Goal: Use online tool/utility: Utilize a website feature to perform a specific function

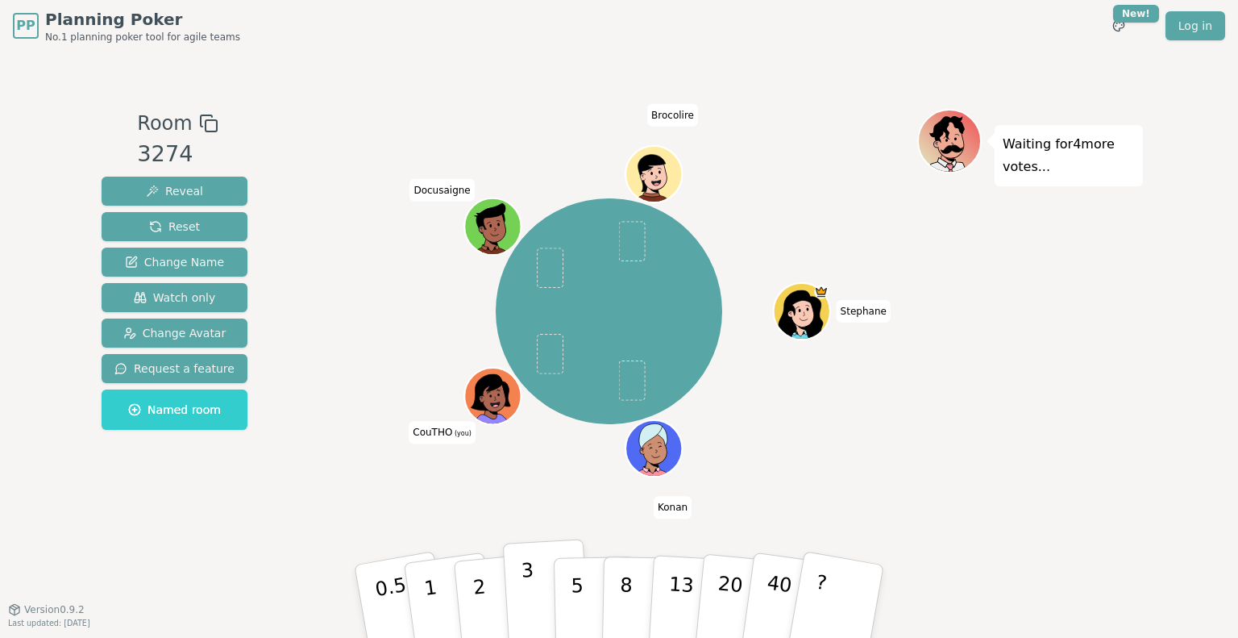
click at [534, 602] on button "3" at bounding box center [547, 601] width 88 height 126
click at [517, 606] on button "3" at bounding box center [547, 601] width 88 height 126
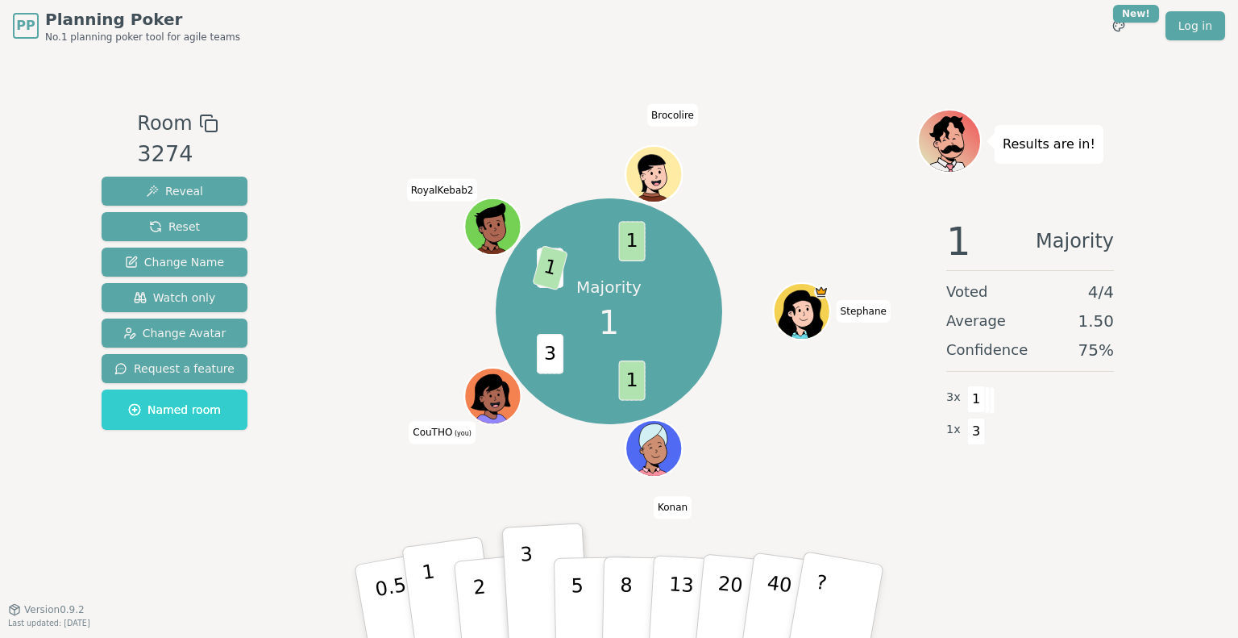
click at [432, 588] on p "1" at bounding box center [433, 603] width 24 height 88
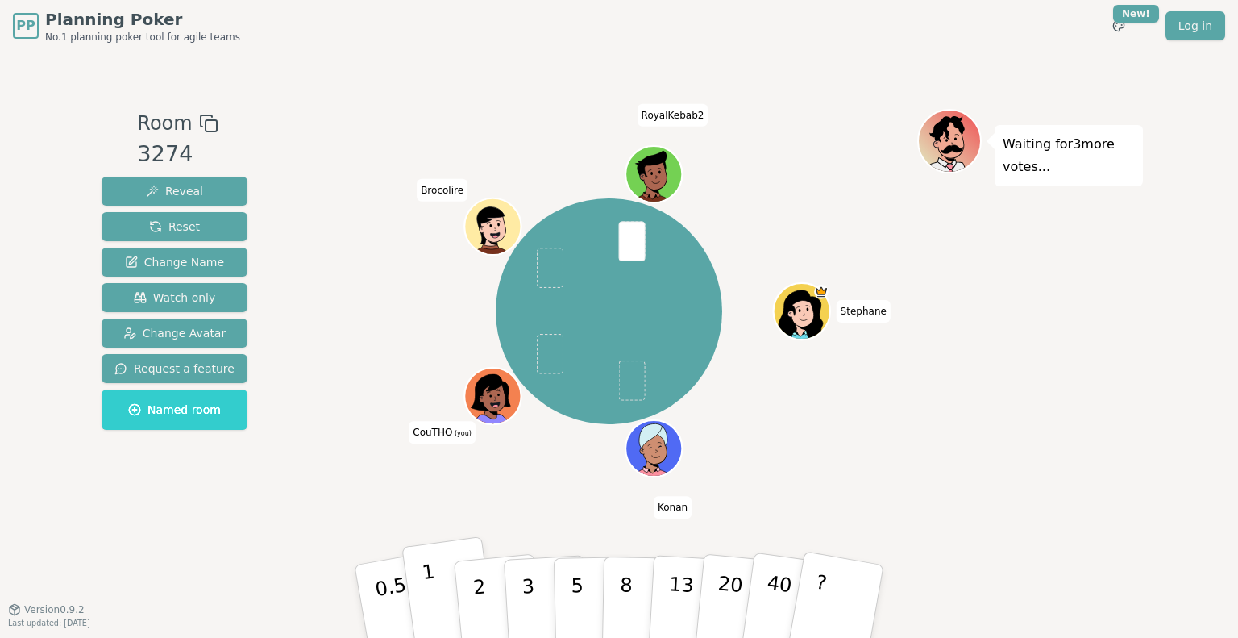
click at [441, 601] on button "1" at bounding box center [449, 601] width 96 height 131
click at [916, 427] on div "[PERSON_NAME] (you) Brocolire RoyalKebab2" at bounding box center [609, 311] width 617 height 347
click at [440, 576] on button "1" at bounding box center [449, 601] width 96 height 131
click at [480, 595] on p "2" at bounding box center [481, 603] width 21 height 88
click at [437, 598] on button "1" at bounding box center [449, 601] width 96 height 131
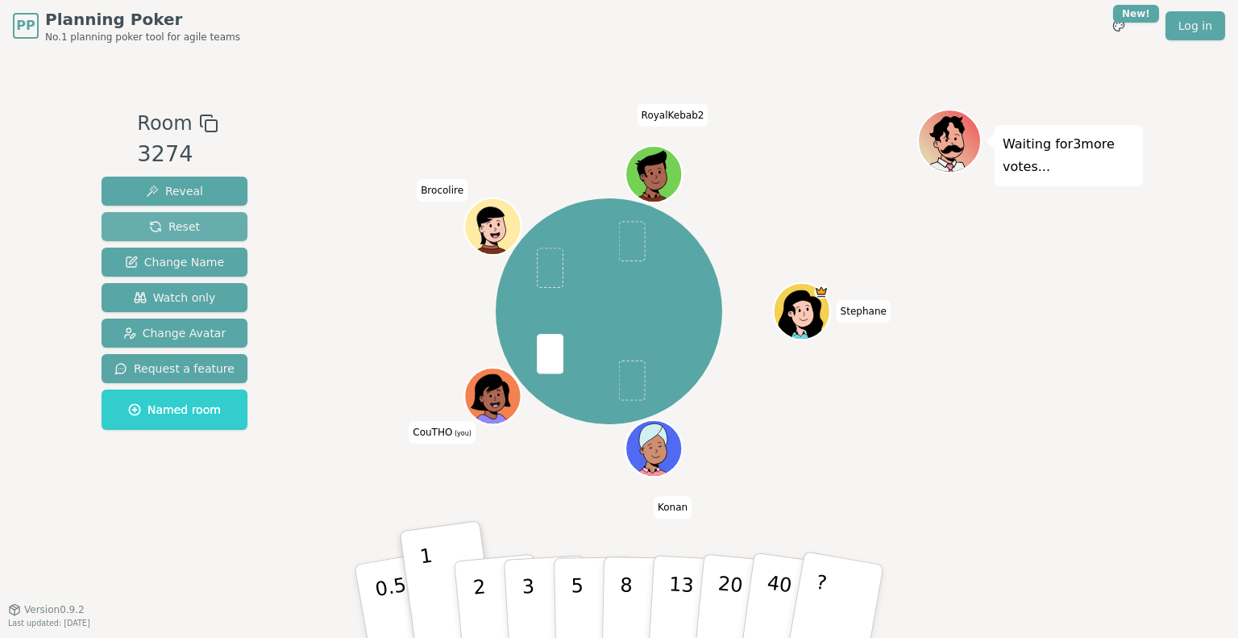
click at [169, 219] on span "Reset" at bounding box center [174, 226] width 51 height 16
click at [487, 599] on button "2" at bounding box center [498, 602] width 92 height 128
click at [471, 586] on button "2" at bounding box center [498, 602] width 92 height 128
click at [535, 608] on button "3" at bounding box center [547, 601] width 88 height 126
click at [530, 592] on p "3" at bounding box center [530, 603] width 18 height 88
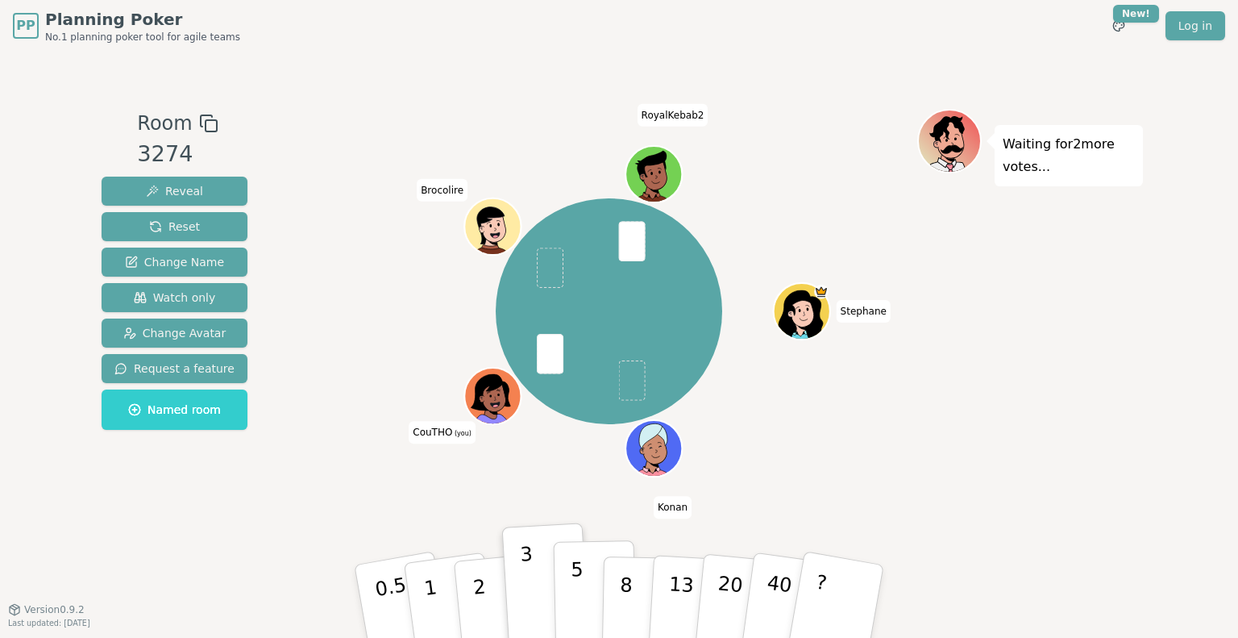
click at [584, 588] on button "5" at bounding box center [595, 601] width 83 height 123
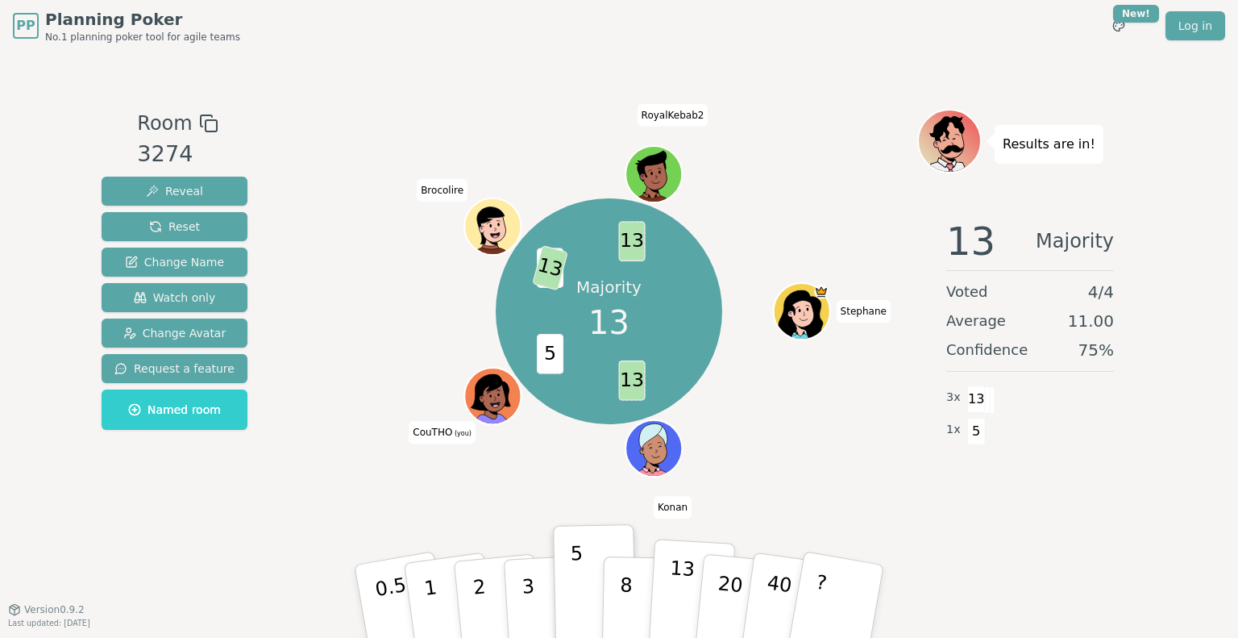
click at [671, 592] on p "13" at bounding box center [681, 600] width 30 height 89
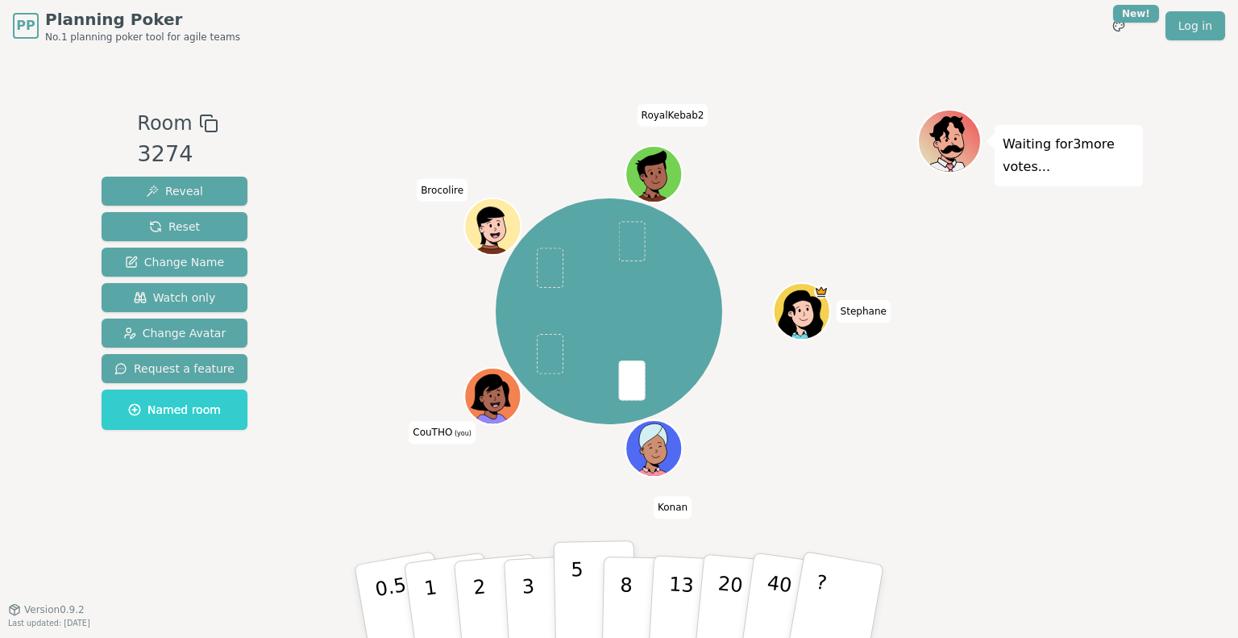
click at [568, 600] on button "5" at bounding box center [595, 601] width 83 height 123
click at [671, 596] on p "13" at bounding box center [681, 600] width 30 height 89
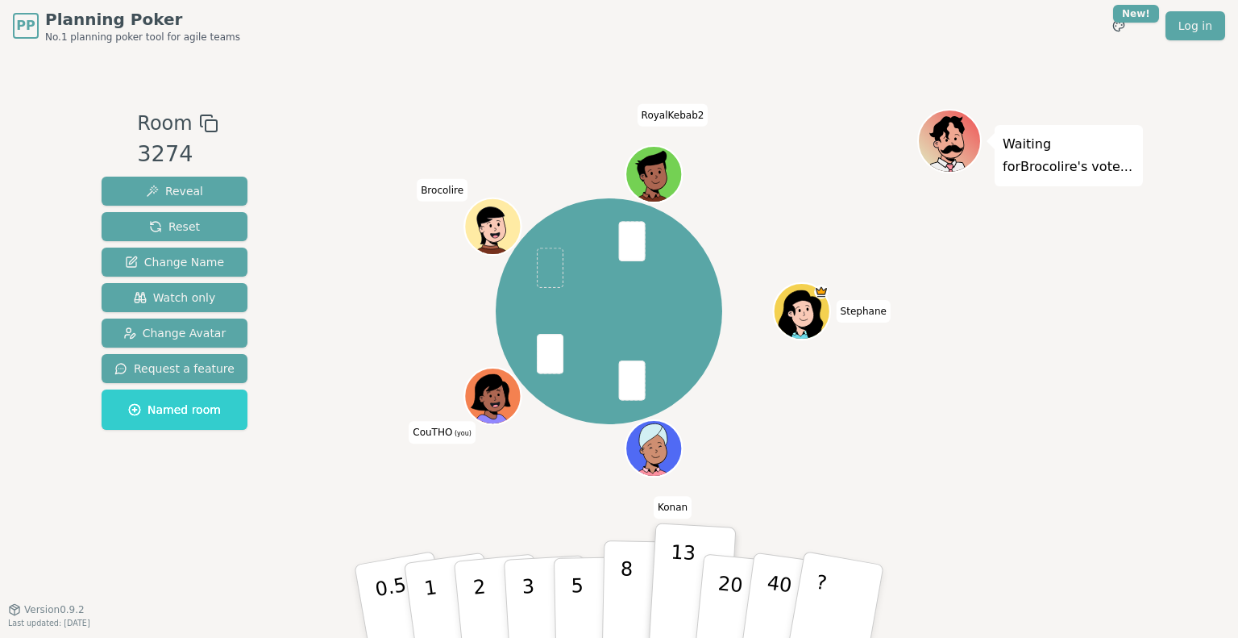
click at [633, 595] on button "8" at bounding box center [643, 601] width 83 height 123
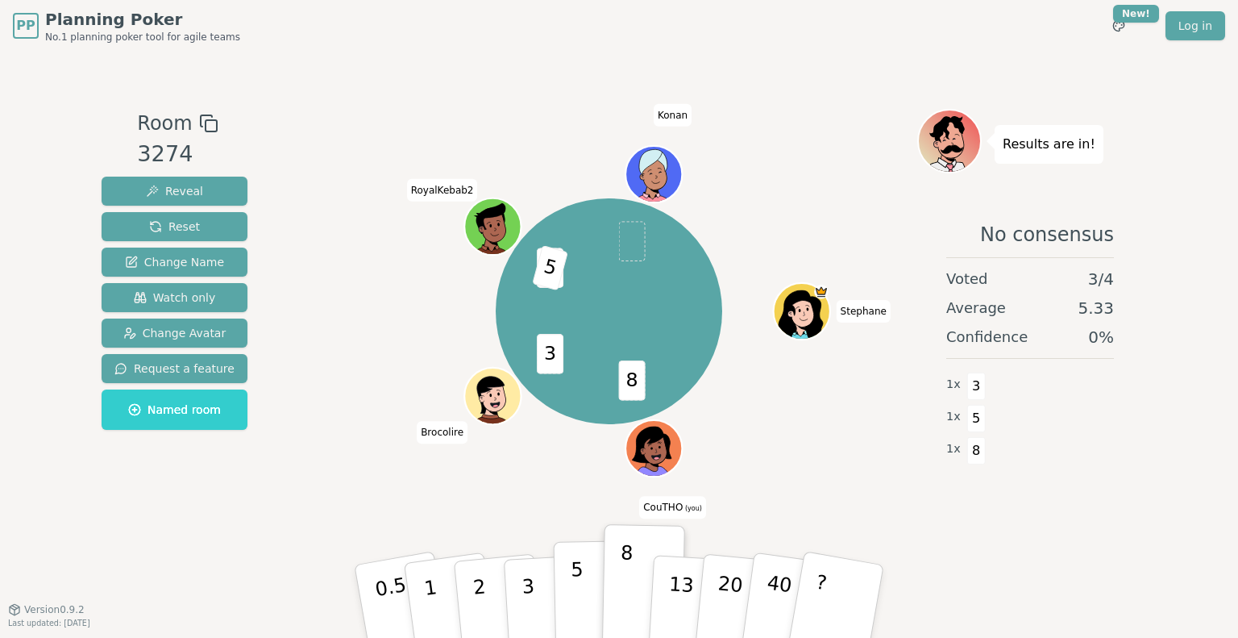
click at [580, 591] on button "5" at bounding box center [595, 601] width 83 height 123
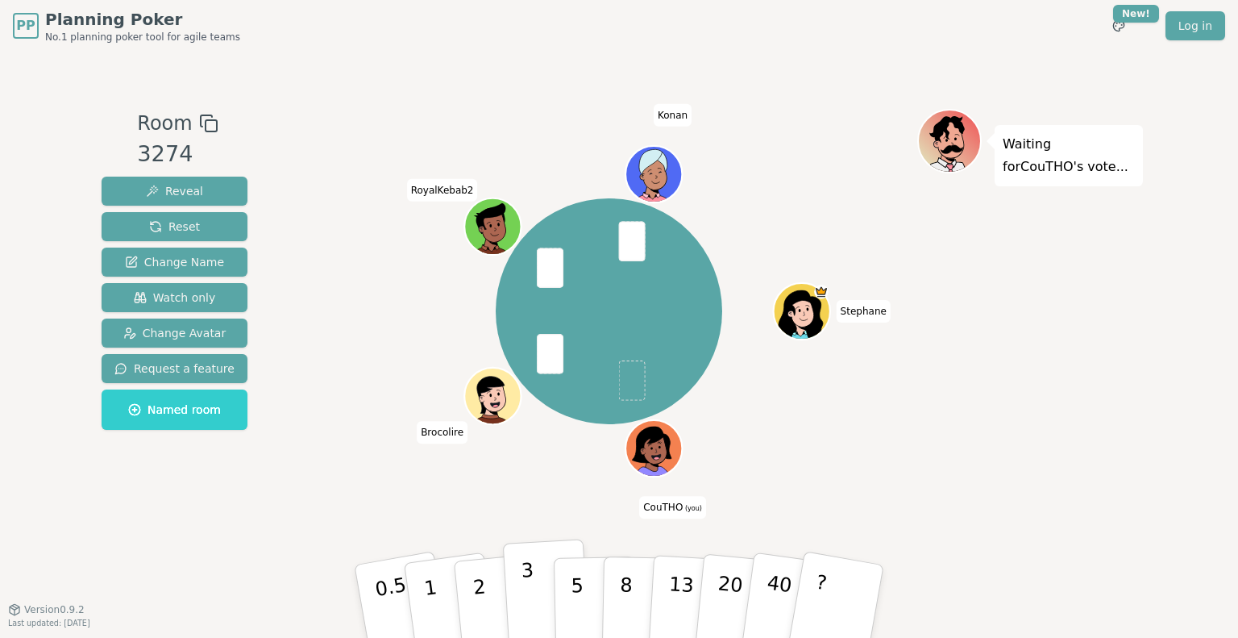
click at [536, 603] on button "3" at bounding box center [547, 601] width 88 height 126
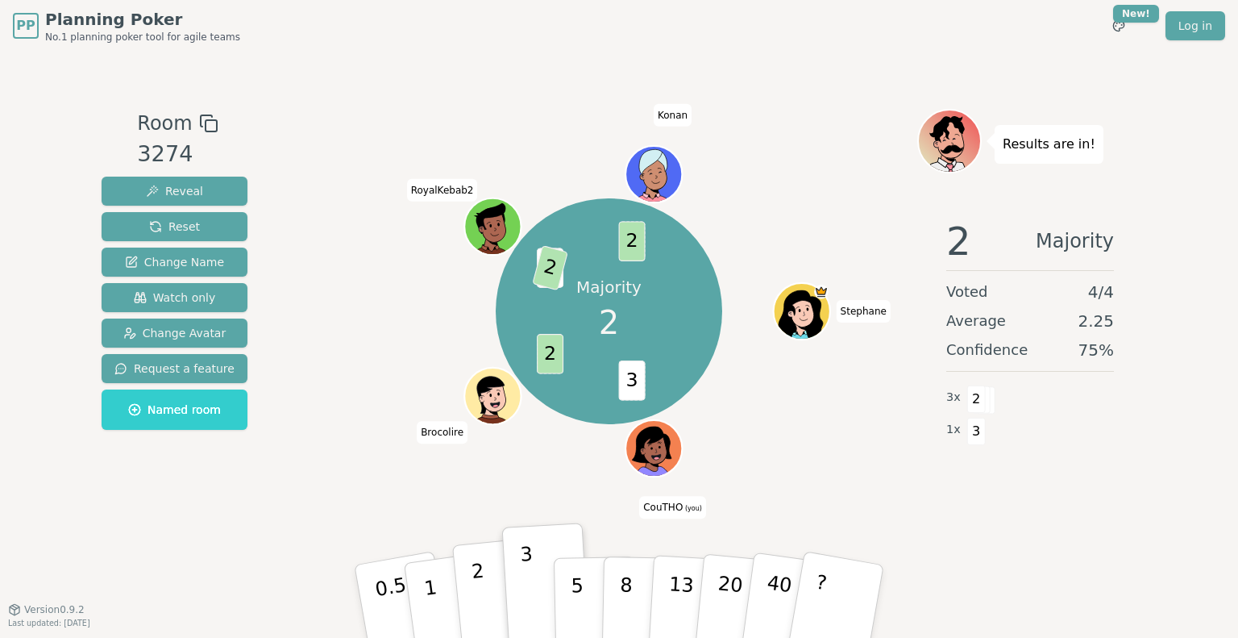
click at [468, 573] on button "2" at bounding box center [498, 602] width 92 height 128
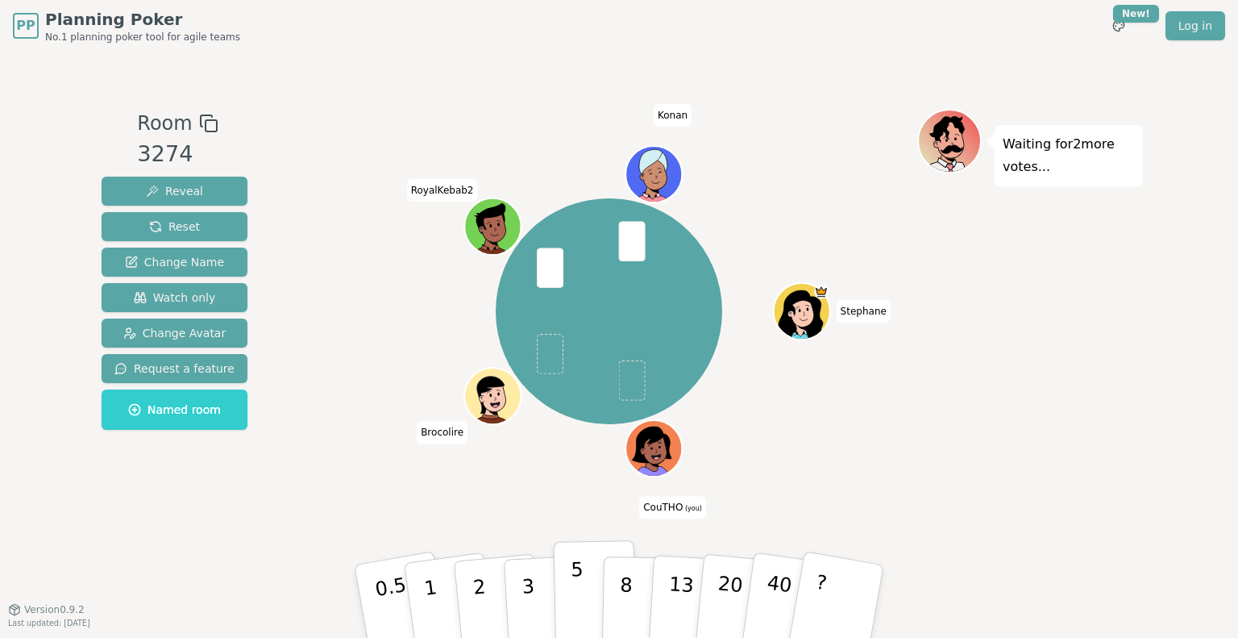
click at [574, 601] on p "5" at bounding box center [578, 601] width 14 height 87
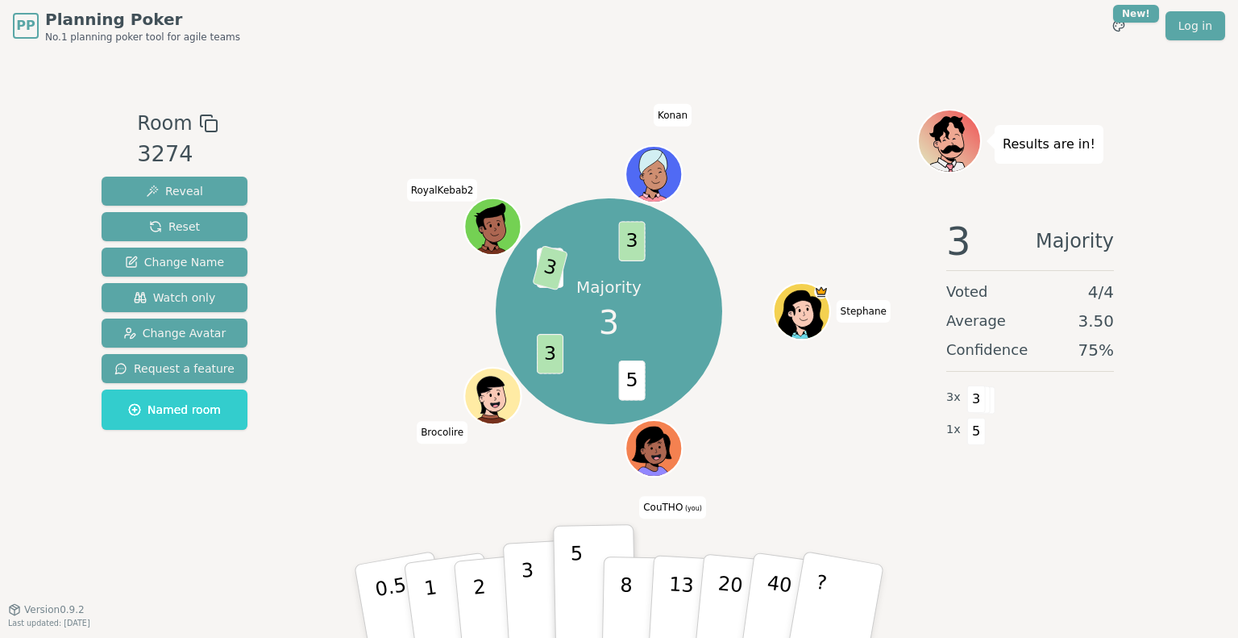
click at [522, 593] on p "3" at bounding box center [530, 603] width 18 height 88
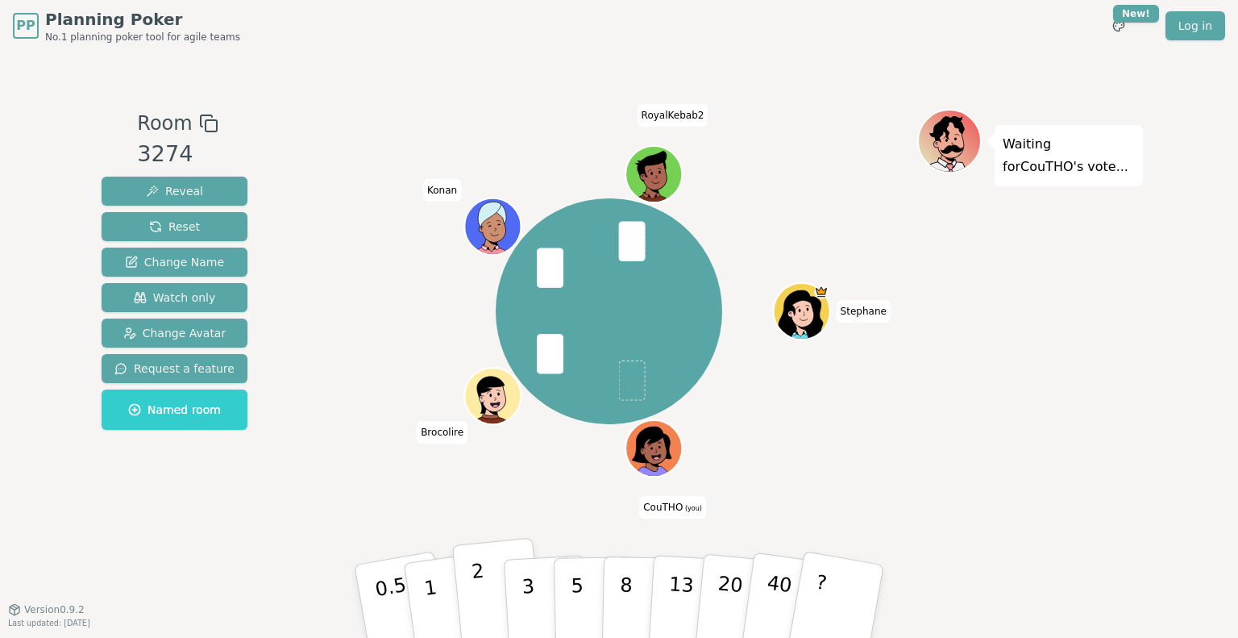
click at [497, 605] on button "2" at bounding box center [498, 602] width 92 height 128
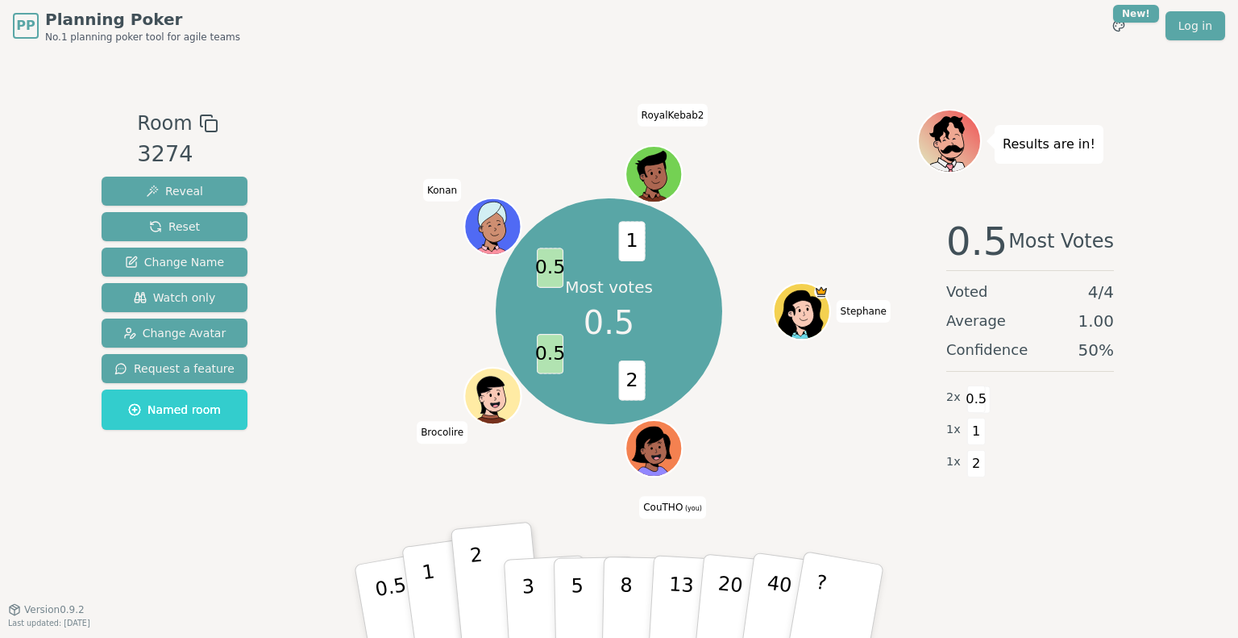
click at [438, 592] on button "1" at bounding box center [449, 601] width 96 height 131
